Goal: Task Accomplishment & Management: Use online tool/utility

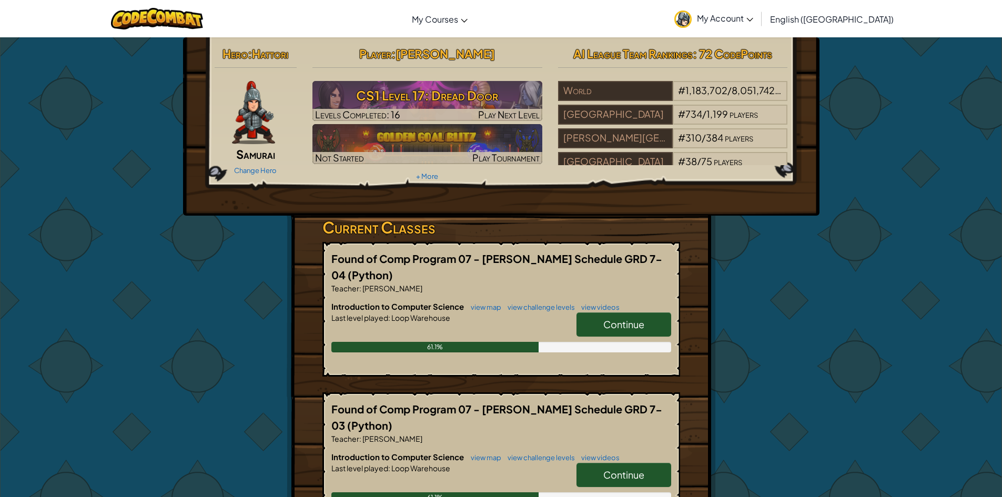
click at [630, 326] on span "Continue" at bounding box center [623, 324] width 41 height 12
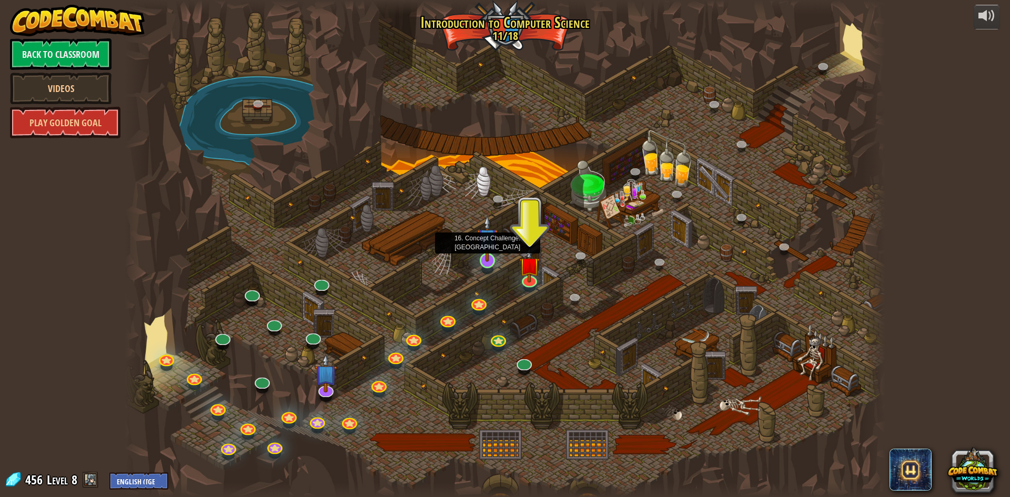
click at [492, 256] on img at bounding box center [487, 238] width 21 height 47
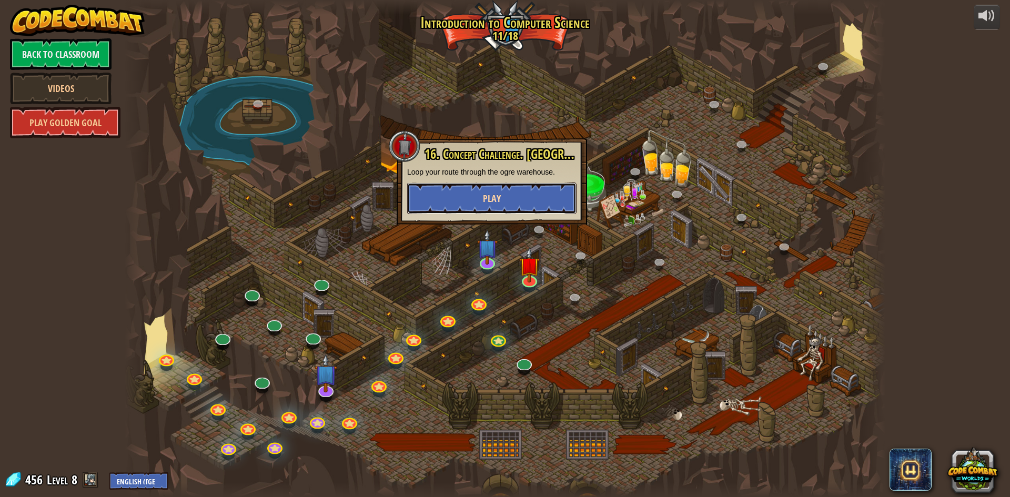
click at [480, 190] on button "Play" at bounding box center [491, 199] width 169 height 32
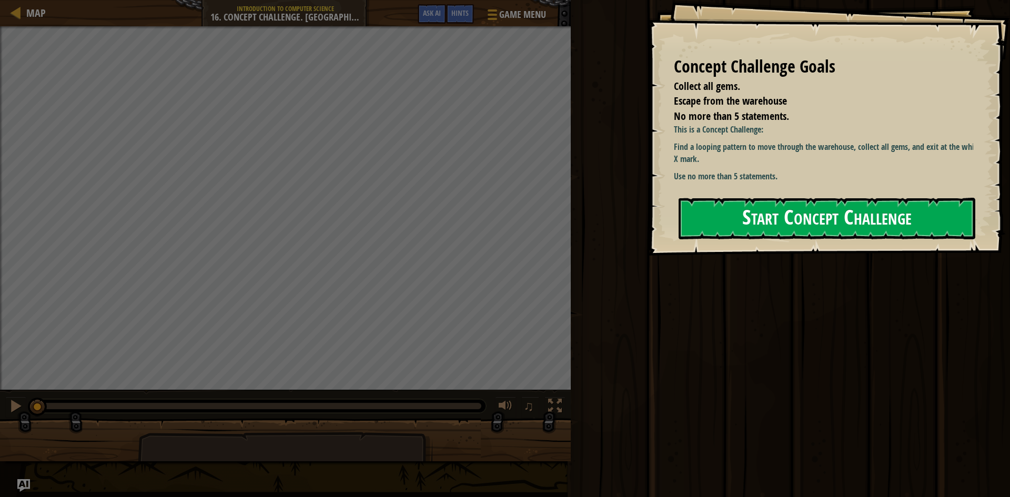
click at [747, 210] on button "Start Concept Challenge" at bounding box center [827, 219] width 297 height 42
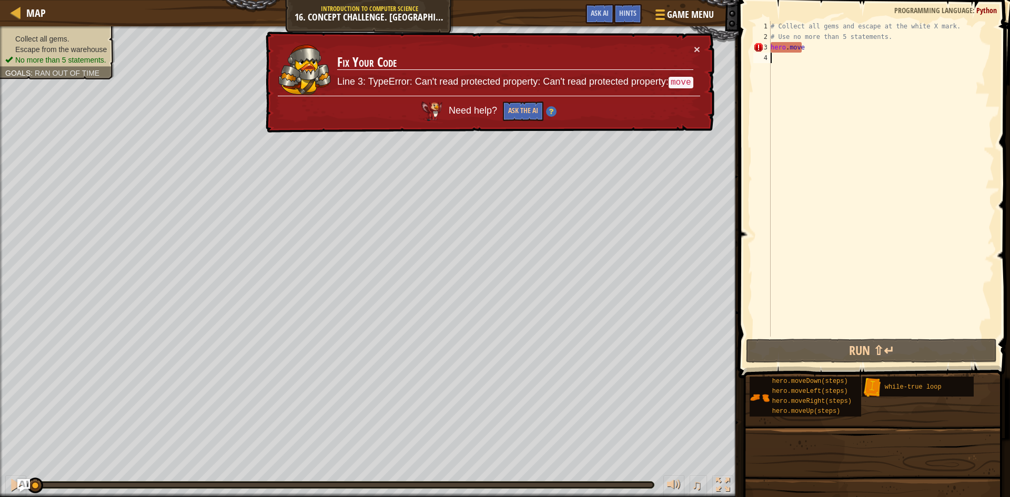
click at [645, 38] on div "× Fix Your Code Line 3: TypeError: Can't read protected property: Can't read pr…" at bounding box center [489, 83] width 451 height 102
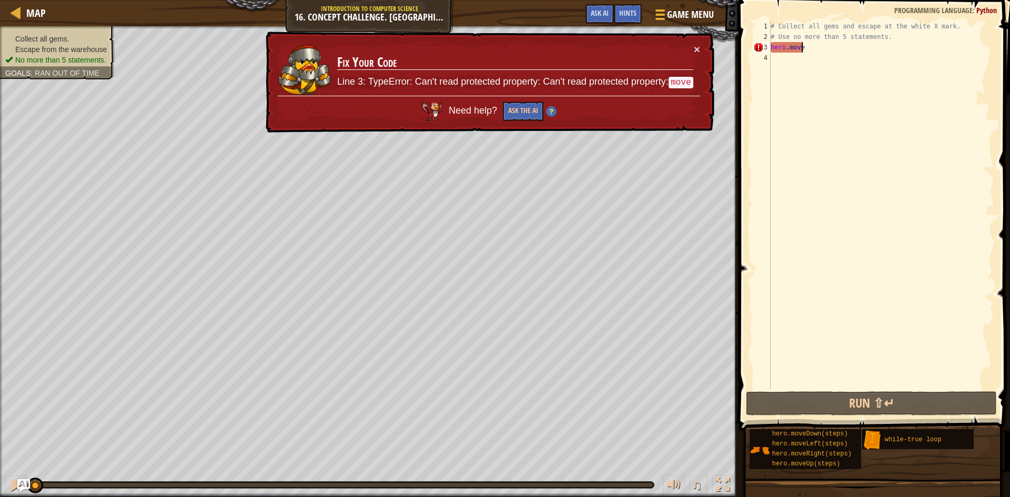
drag, startPoint x: 833, startPoint y: 43, endPoint x: 578, endPoint y: 78, distance: 257.5
click at [580, 77] on div "Map Introduction to Computer Science 16. Concept Challenge. Loop Warehouse Game…" at bounding box center [505, 248] width 1010 height 497
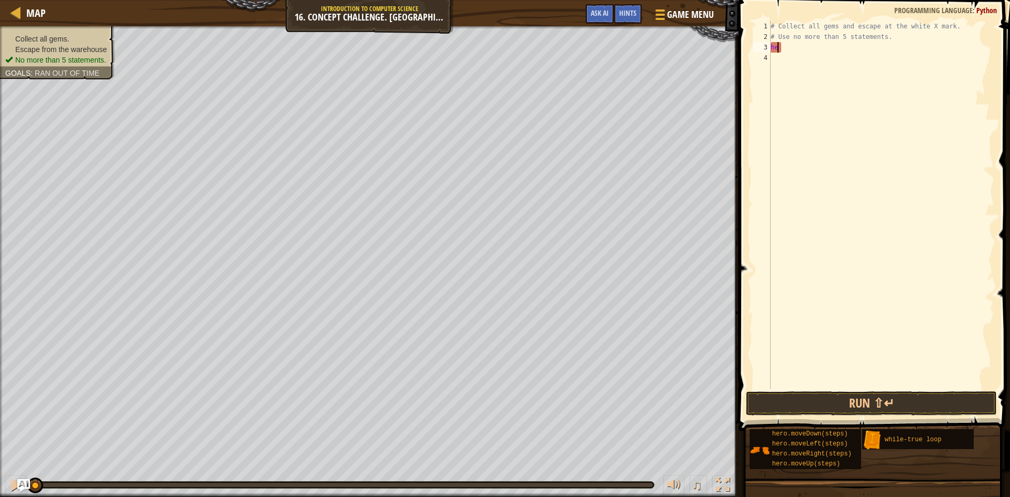
type textarea "h"
click at [852, 397] on button "Run ⇧↵" at bounding box center [871, 403] width 251 height 24
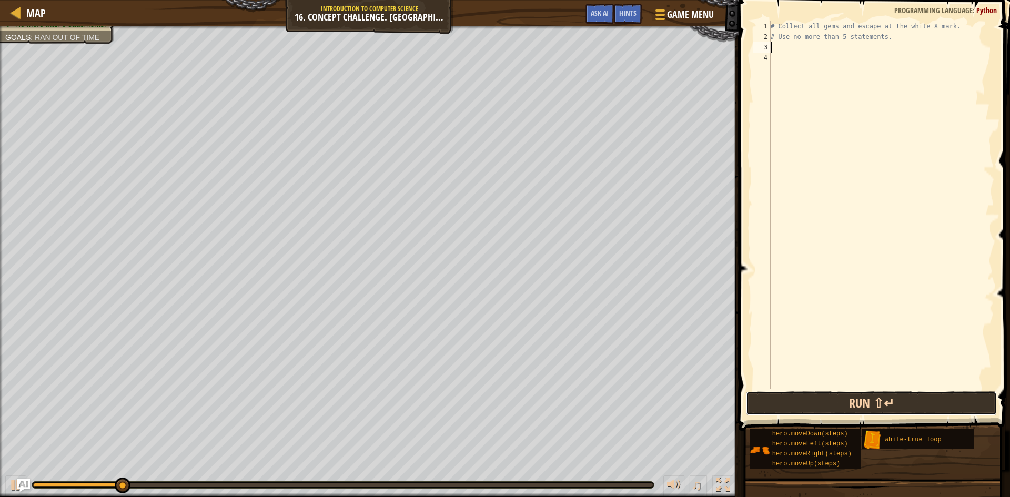
click at [861, 406] on button "Run ⇧↵" at bounding box center [871, 403] width 251 height 24
click at [846, 409] on button "Run ⇧↵" at bounding box center [871, 403] width 251 height 24
click at [897, 410] on button "Run ⇧↵" at bounding box center [871, 403] width 251 height 24
click at [890, 406] on button "Run ⇧↵" at bounding box center [871, 403] width 251 height 24
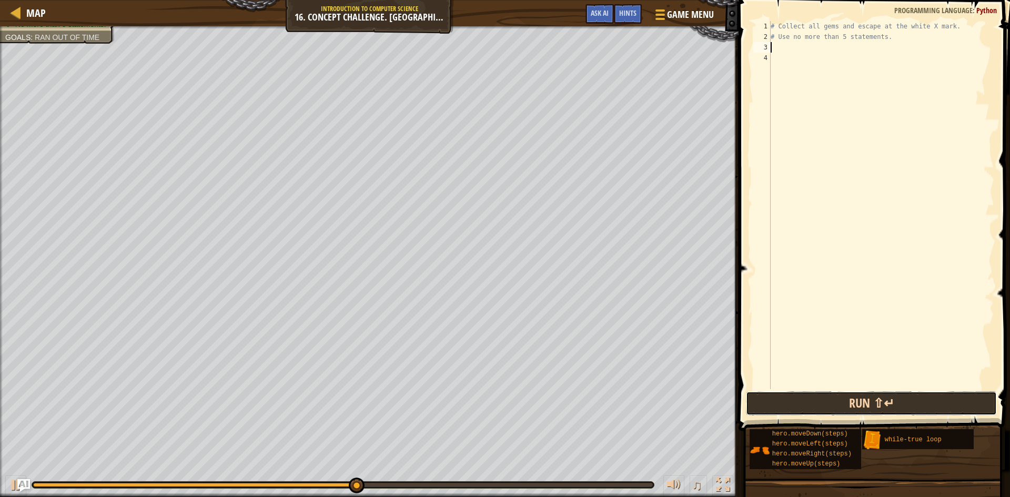
click at [885, 406] on button "Run ⇧↵" at bounding box center [871, 403] width 251 height 24
click at [936, 402] on button "Run ⇧↵" at bounding box center [871, 403] width 251 height 24
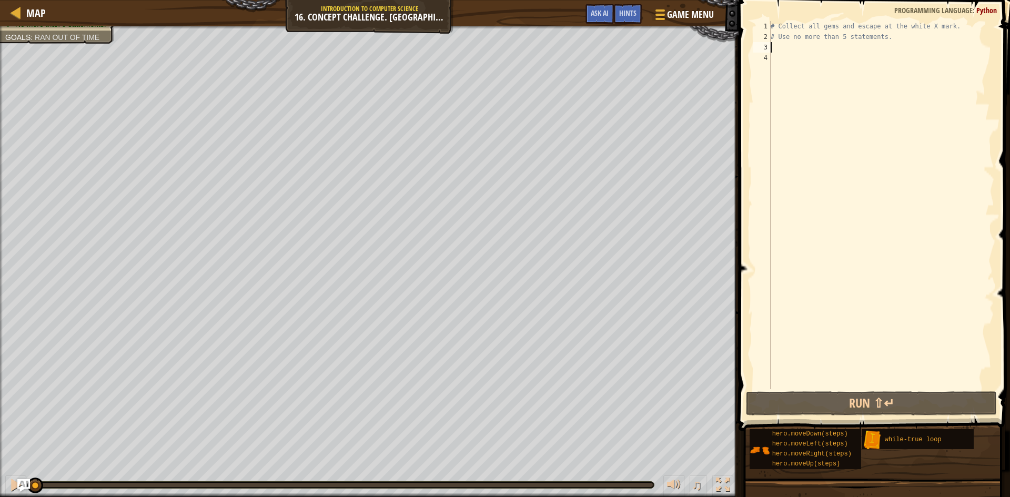
drag, startPoint x: 93, startPoint y: 481, endPoint x: 26, endPoint y: 494, distance: 68.0
click at [26, 494] on div "♫" at bounding box center [369, 483] width 739 height 32
click at [10, 485] on div at bounding box center [16, 485] width 14 height 14
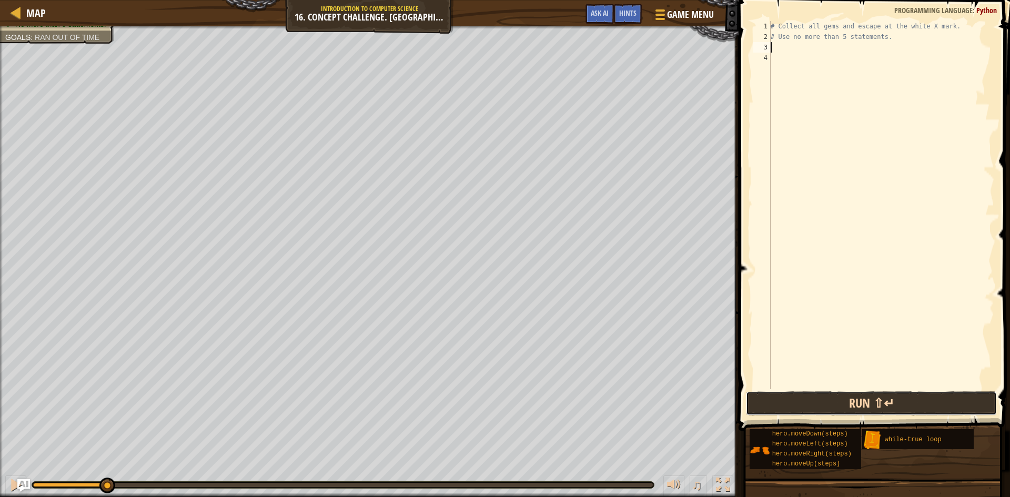
click at [813, 406] on button "Run ⇧↵" at bounding box center [871, 403] width 251 height 24
click at [812, 403] on button "Run ⇧↵" at bounding box center [871, 403] width 251 height 24
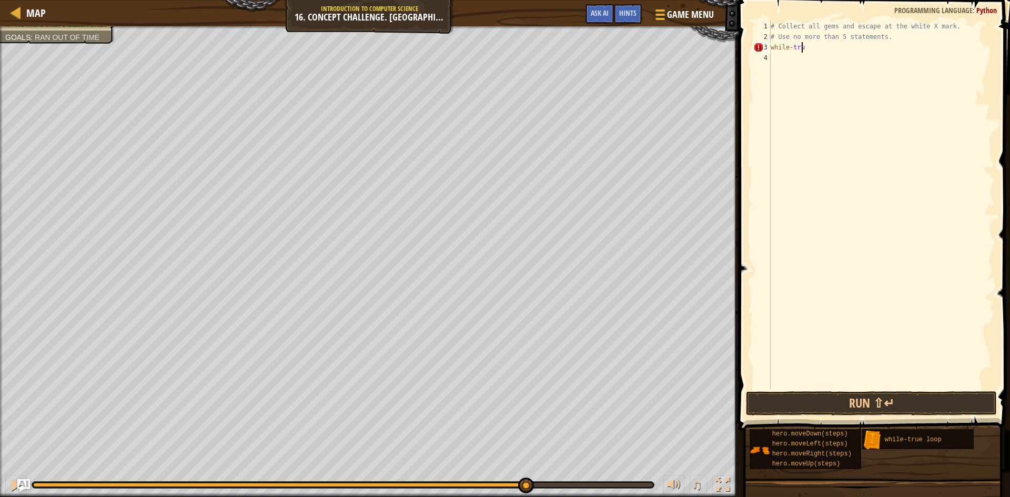
scroll to position [5, 3]
type textarea "while-true:"
click at [806, 55] on div "# Collect all gems and escape at the white X mark. # Use no more than 5 stateme…" at bounding box center [882, 215] width 226 height 389
type textarea "M"
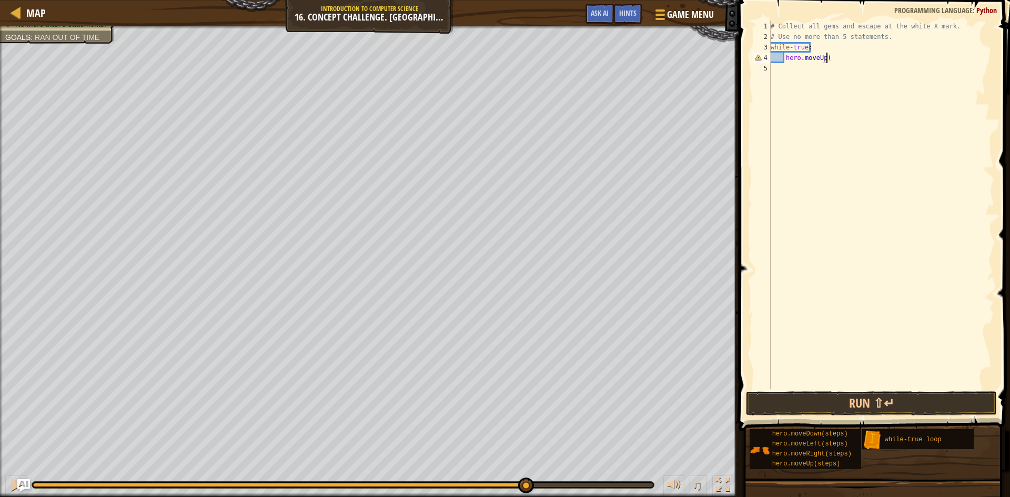
scroll to position [5, 4]
type textarea "hero.moveUp()"
click at [838, 74] on div "# Collect all gems and escape at the white X mark. # Use no more than 5 stateme…" at bounding box center [882, 215] width 226 height 389
type textarea "hero.moveRight()"
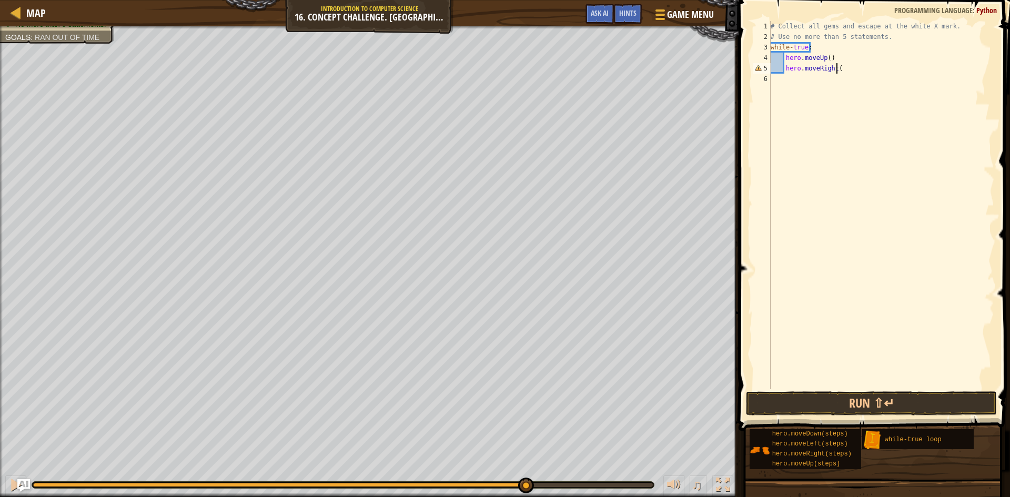
scroll to position [5, 5]
click at [832, 84] on div "# Collect all gems and escape at the white X mark. # Use no more than 5 stateme…" at bounding box center [882, 215] width 226 height 389
click at [818, 407] on button "Run ⇧↵" at bounding box center [871, 403] width 251 height 24
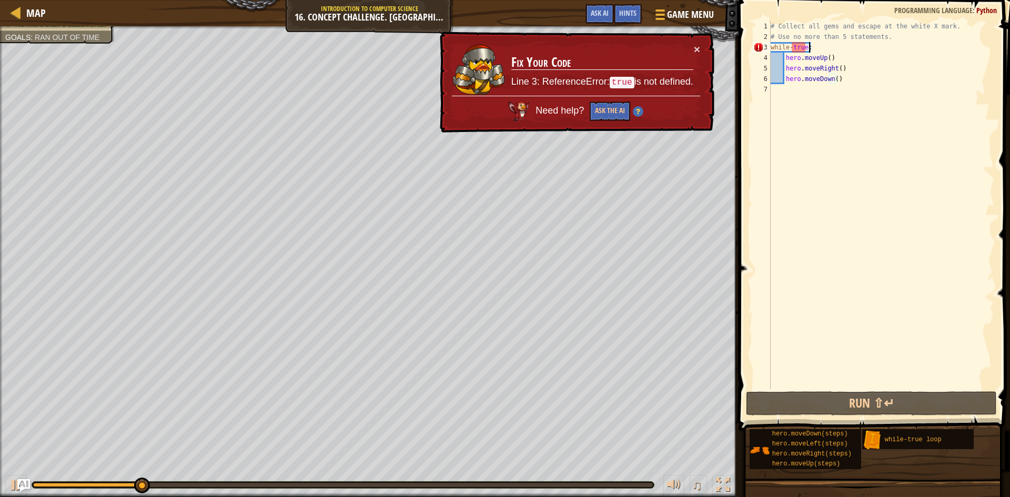
click at [816, 44] on div "# Collect all gems and escape at the white X mark. # Use no more than 5 stateme…" at bounding box center [882, 215] width 226 height 389
click at [616, 80] on code "true" at bounding box center [622, 83] width 25 height 12
click at [604, 110] on button "Ask the AI" at bounding box center [609, 112] width 41 height 20
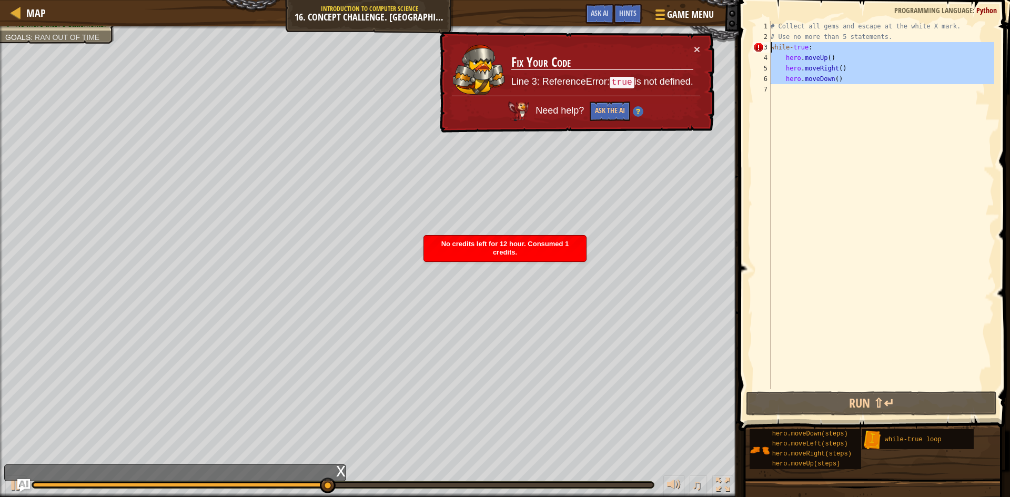
click at [718, 39] on div "Map Introduction to Computer Science 16. Concept Challenge. Loop Warehouse Game…" at bounding box center [505, 248] width 1010 height 497
type textarea "# Use no more than 5 statements. while-true:"
